Goal: Find contact information: Find contact information

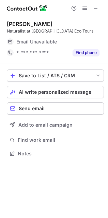
scroll to position [149, 108]
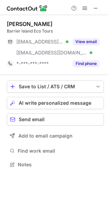
scroll to position [159, 108]
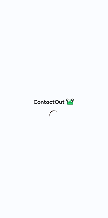
click at [96, 183] on div at bounding box center [54, 109] width 108 height 218
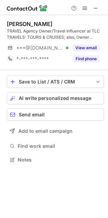
scroll to position [155, 108]
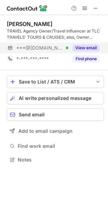
click at [92, 45] on button "View email" at bounding box center [86, 47] width 27 height 7
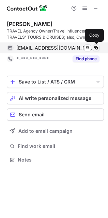
click at [96, 47] on span at bounding box center [96, 47] width 5 height 5
